Goal: Information Seeking & Learning: Learn about a topic

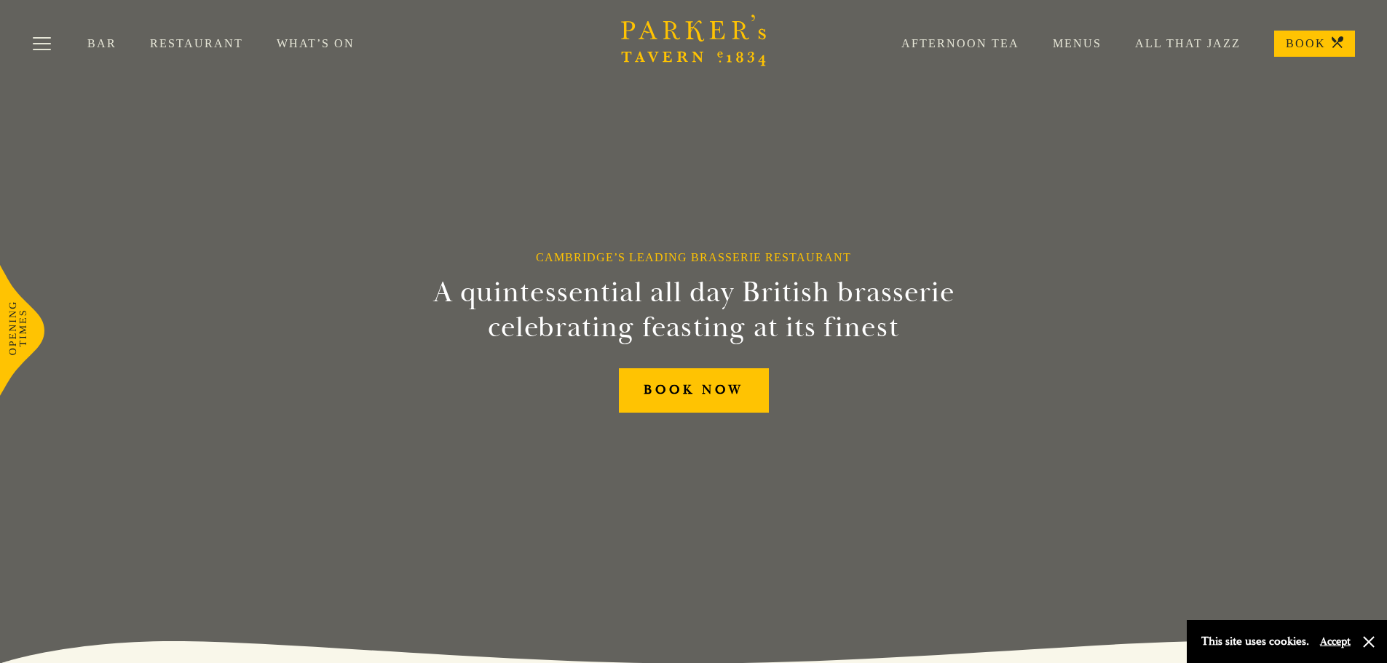
click at [1079, 44] on link "Menus" at bounding box center [1060, 43] width 82 height 15
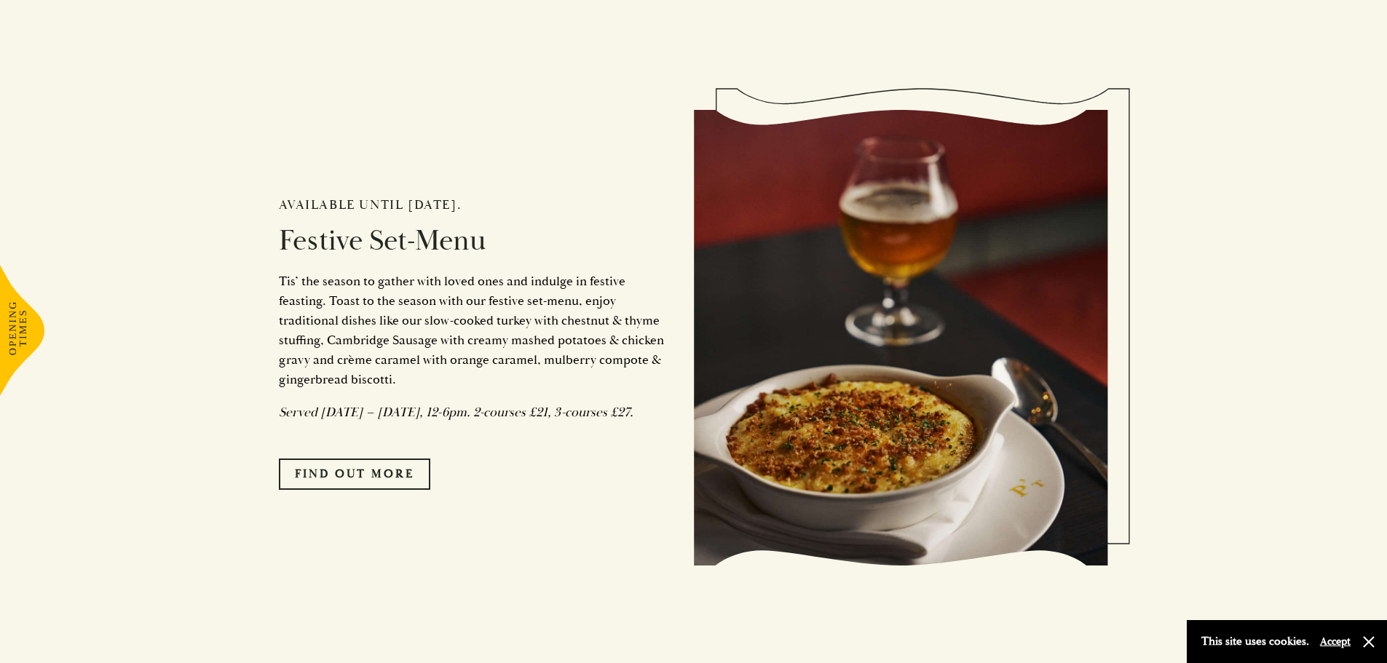
scroll to position [1238, 0]
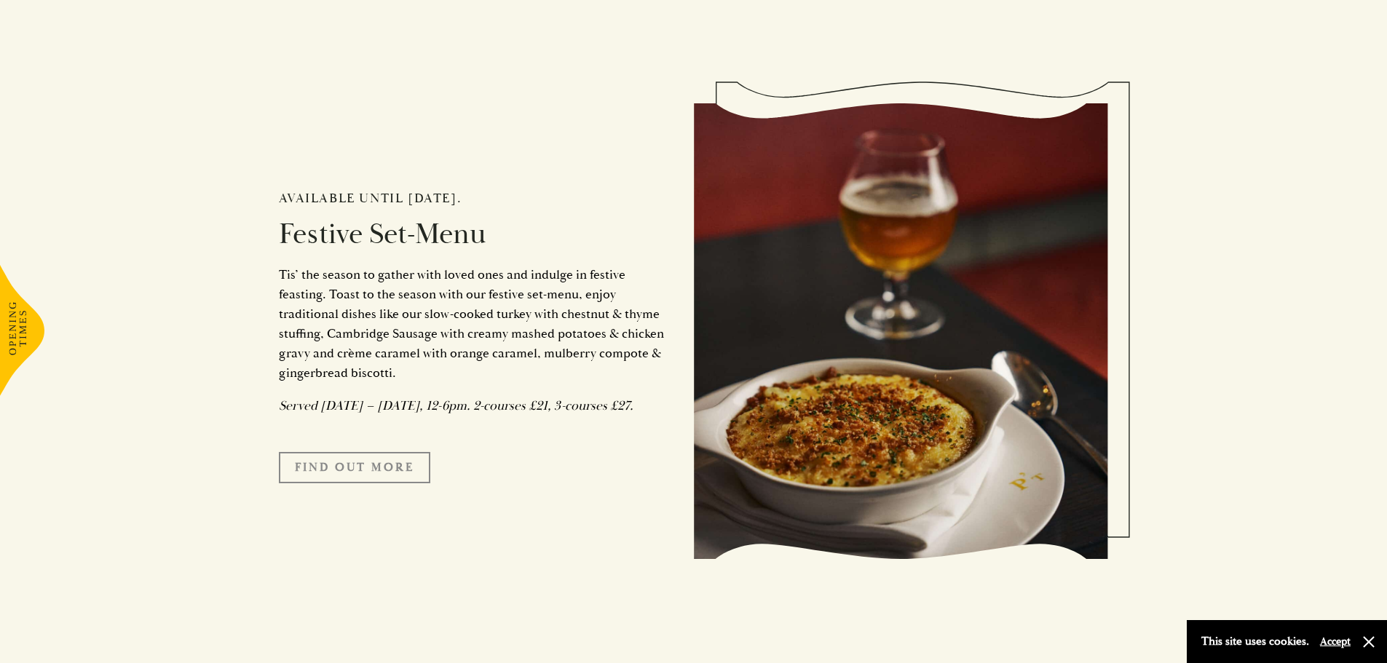
click at [351, 482] on link "FIND OUT MORE" at bounding box center [354, 467] width 151 height 31
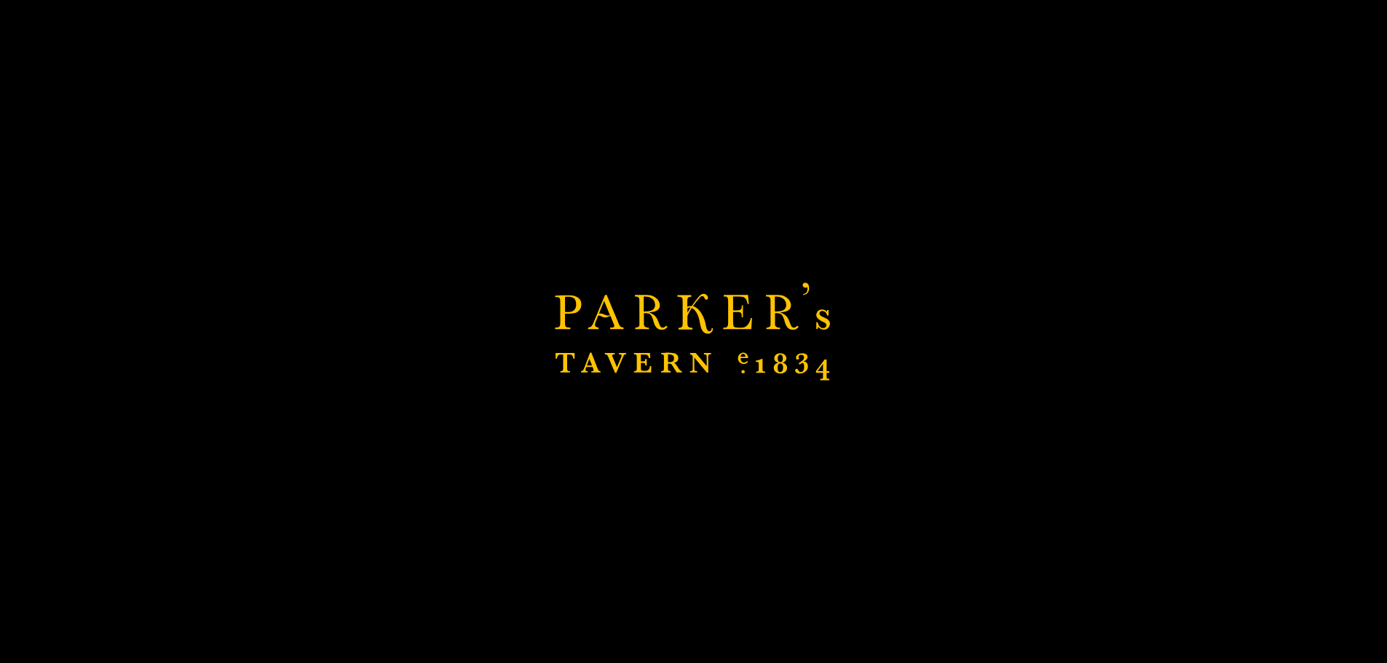
scroll to position [1287, 0]
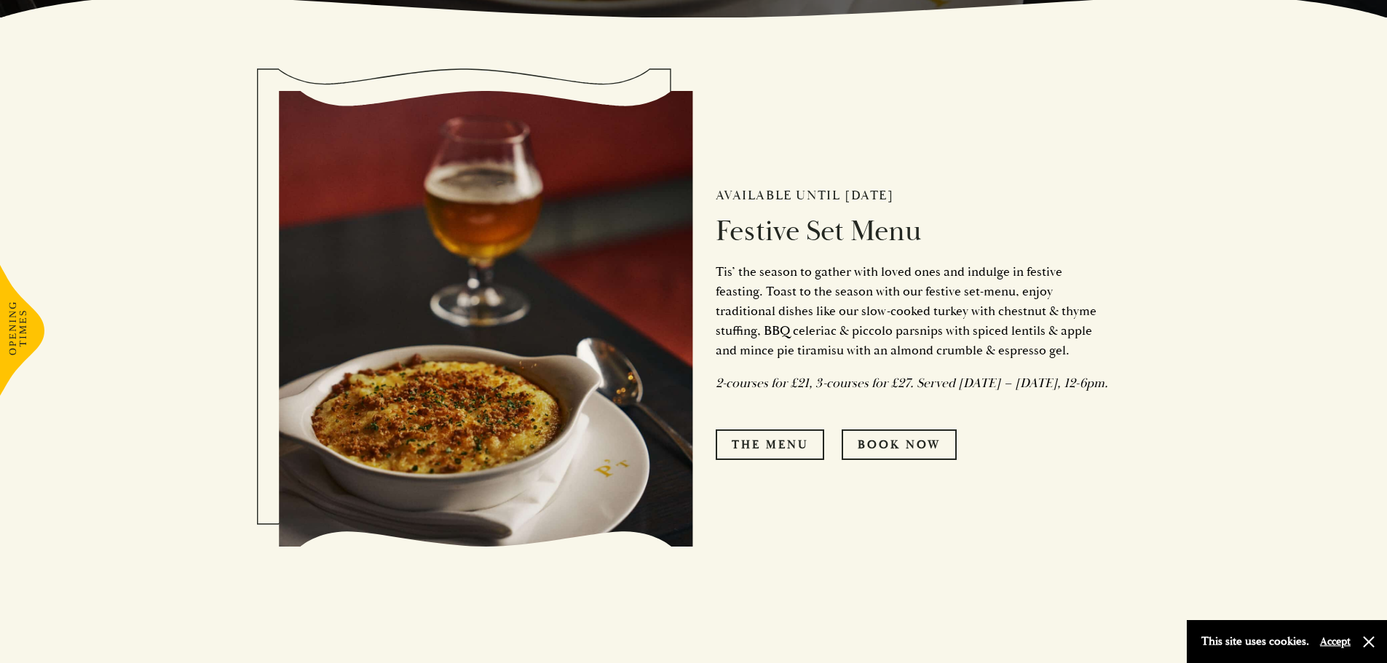
scroll to position [655, 0]
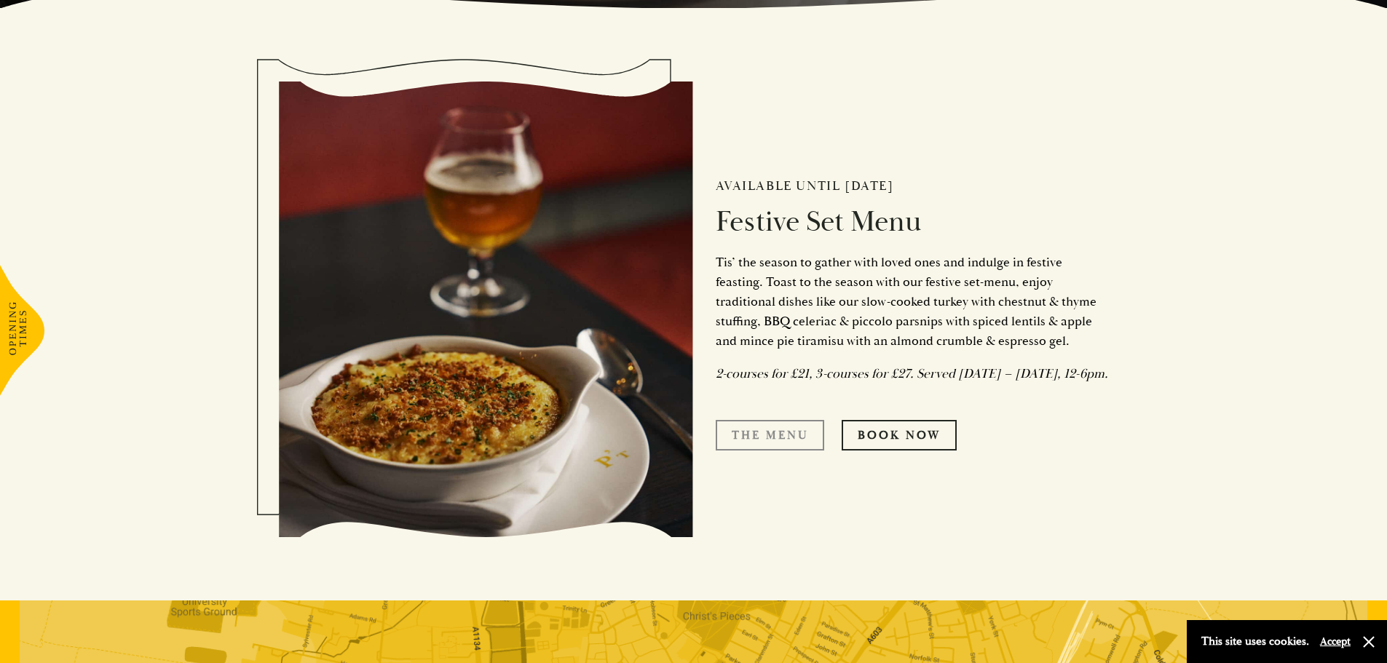
click at [766, 439] on link "The Menu" at bounding box center [770, 435] width 108 height 31
